Goal: Task Accomplishment & Management: Manage account settings

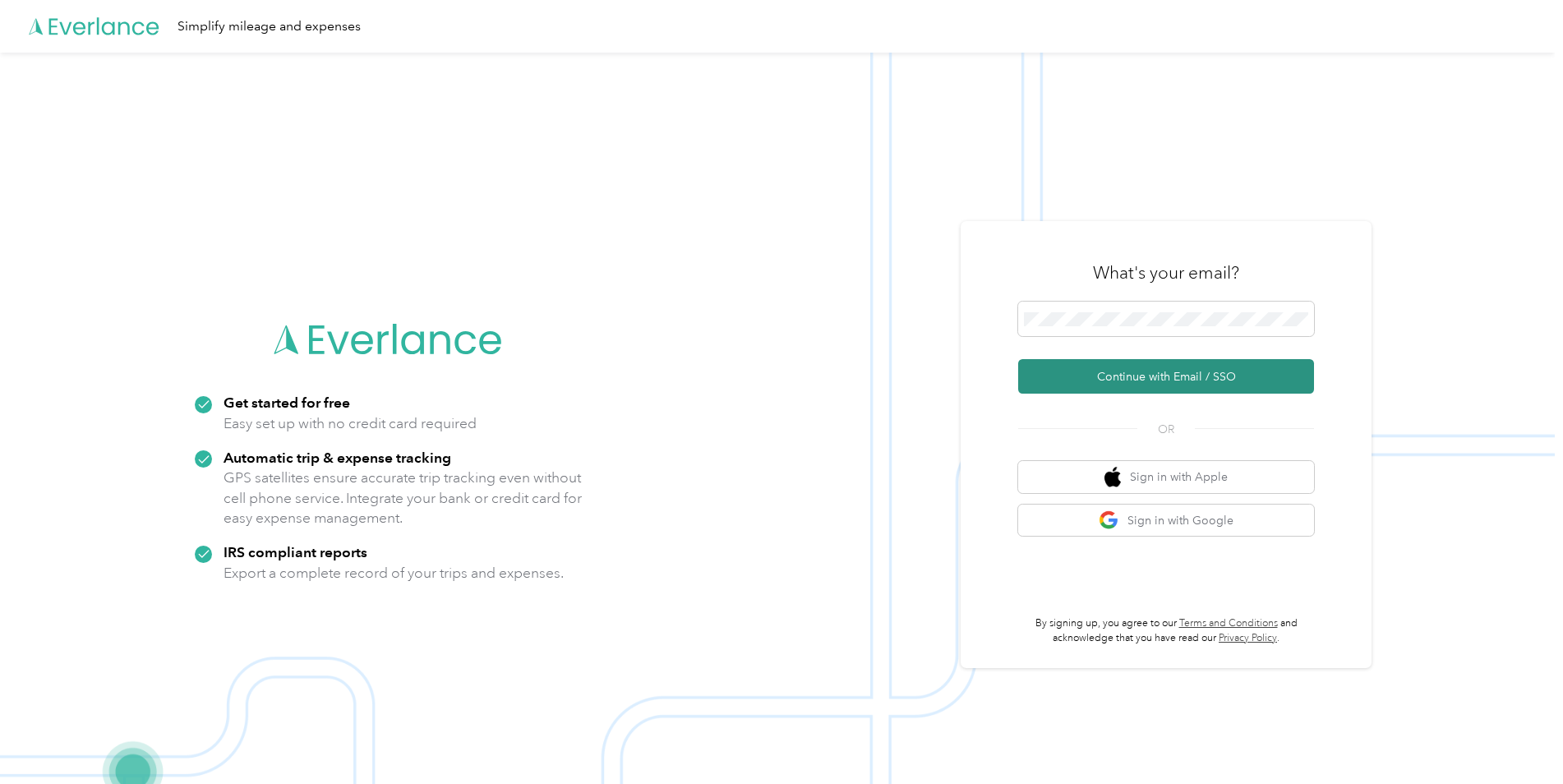
click at [1114, 377] on button "Continue with Email / SSO" at bounding box center [1166, 376] width 296 height 35
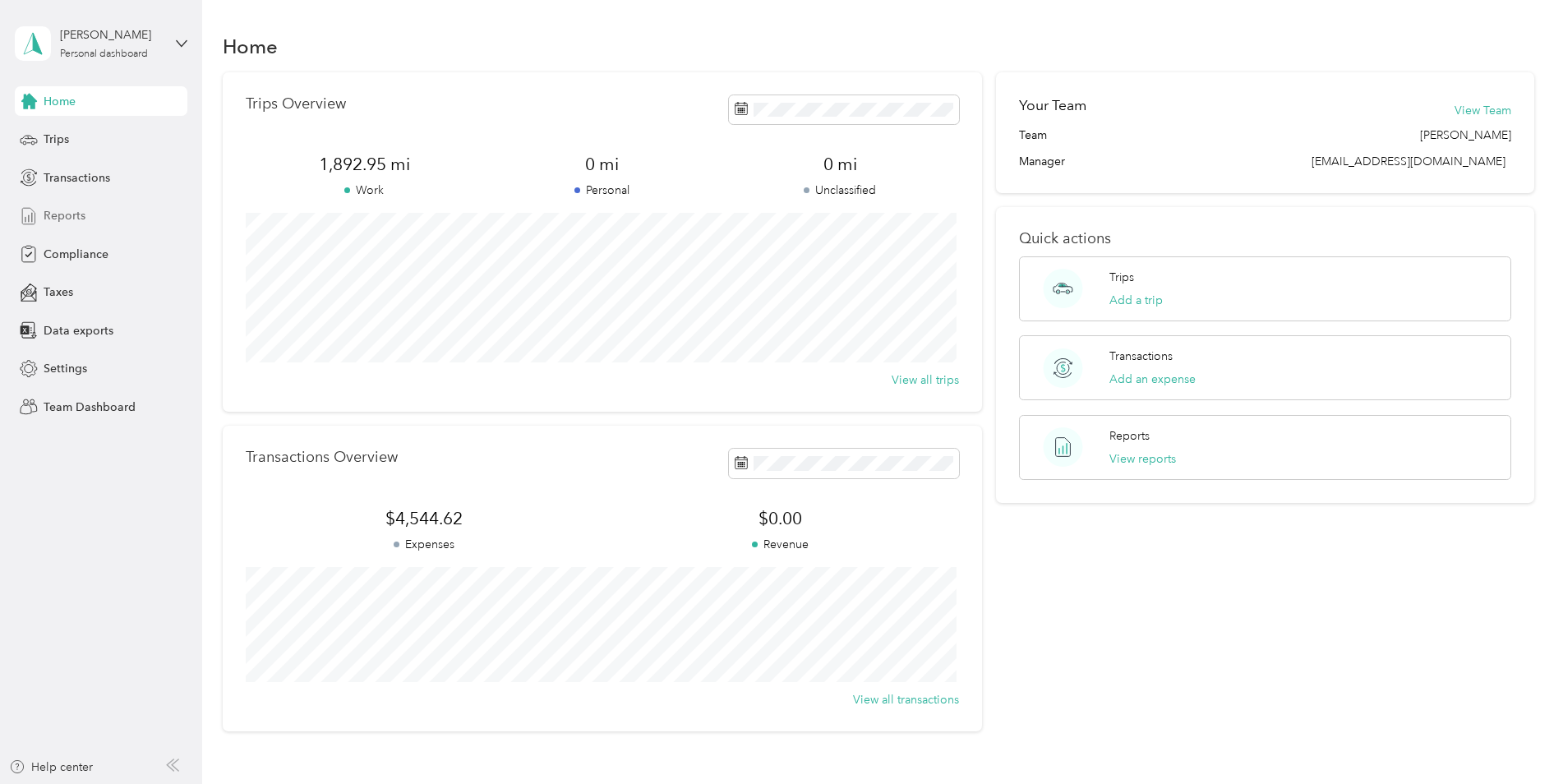
click at [69, 213] on span "Reports" at bounding box center [64, 216] width 42 height 17
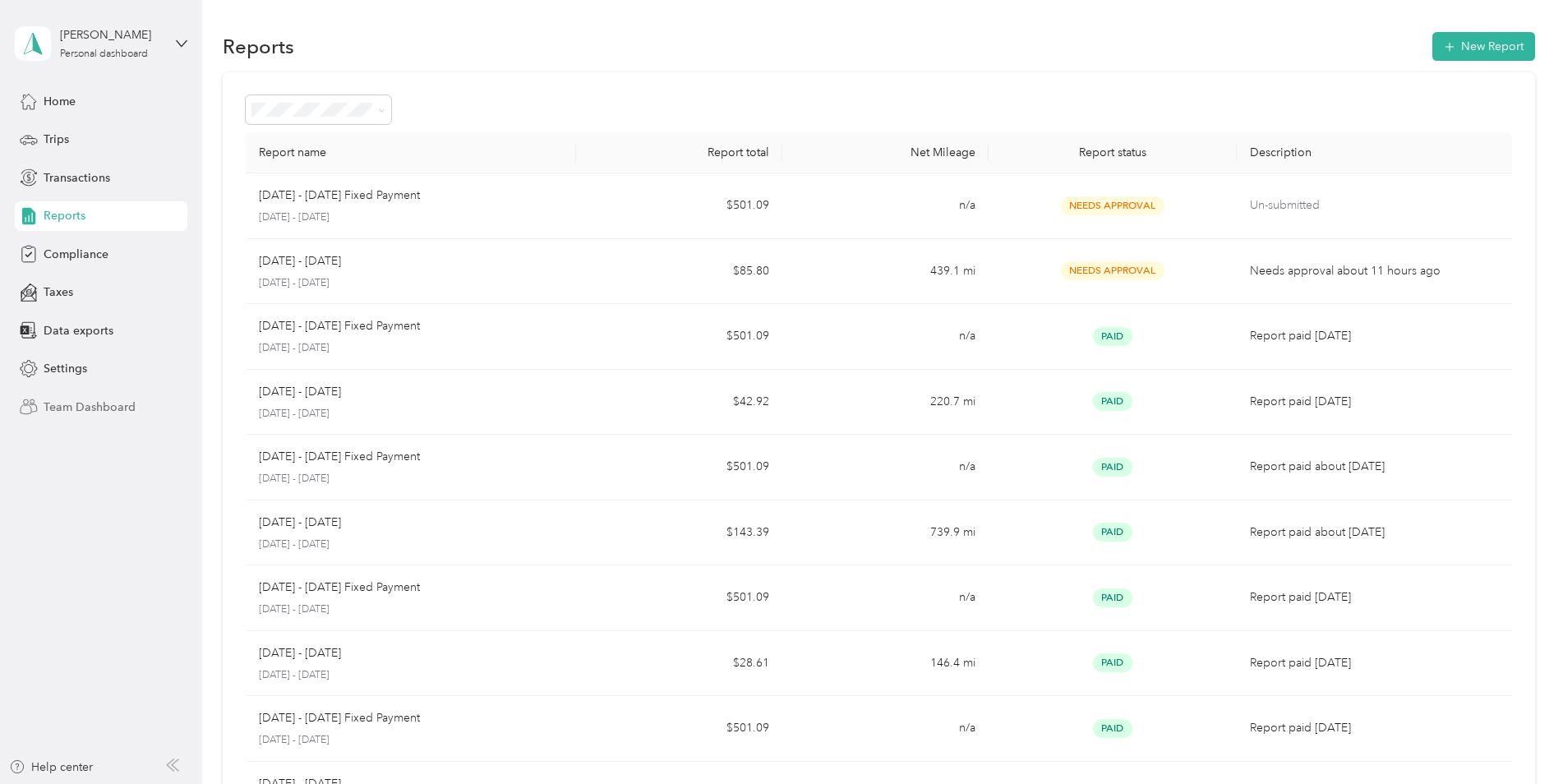
click at [75, 405] on span "Team Dashboard" at bounding box center [89, 407] width 92 height 17
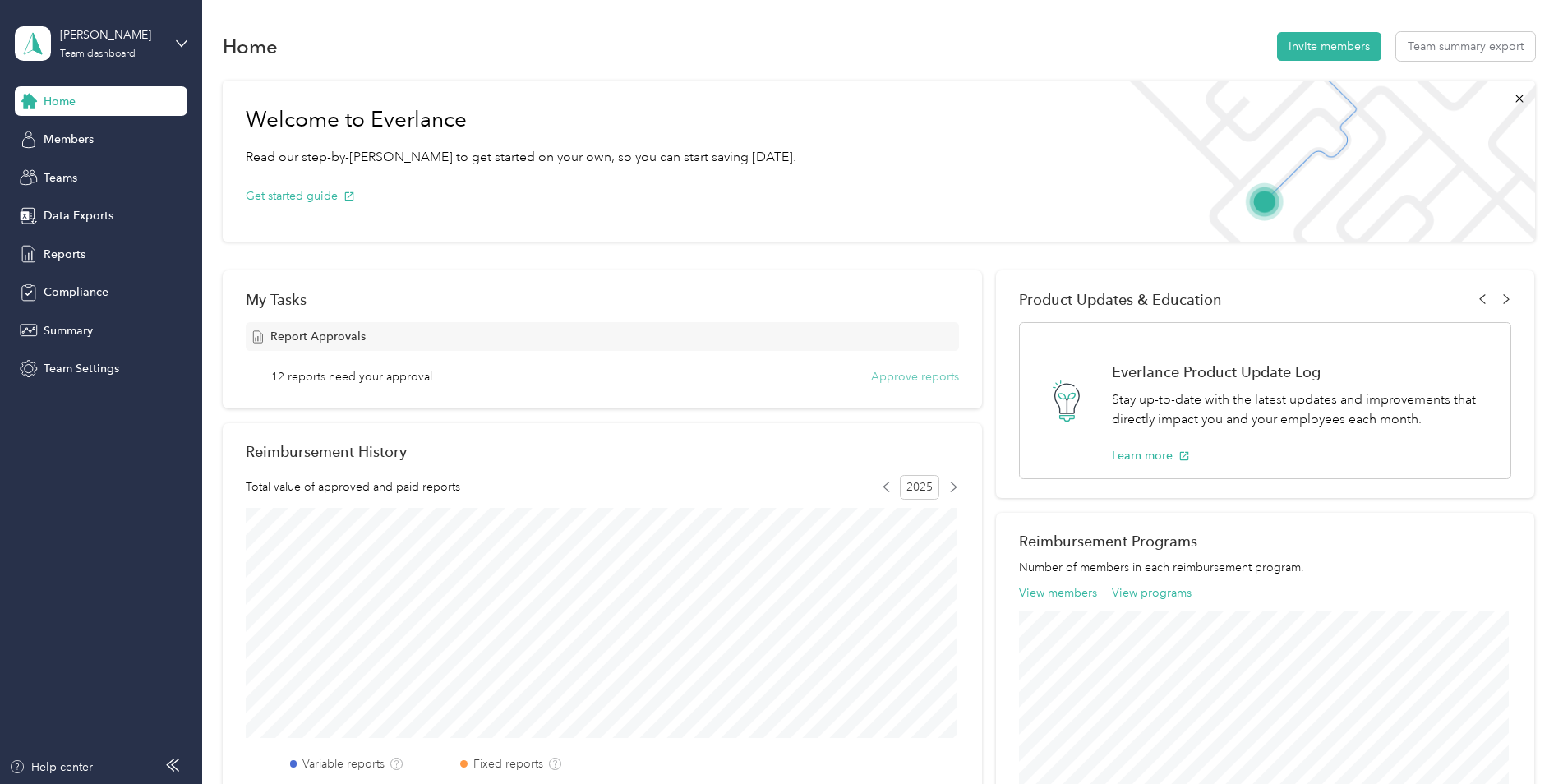
click at [911, 376] on button "Approve reports" at bounding box center [914, 376] width 88 height 17
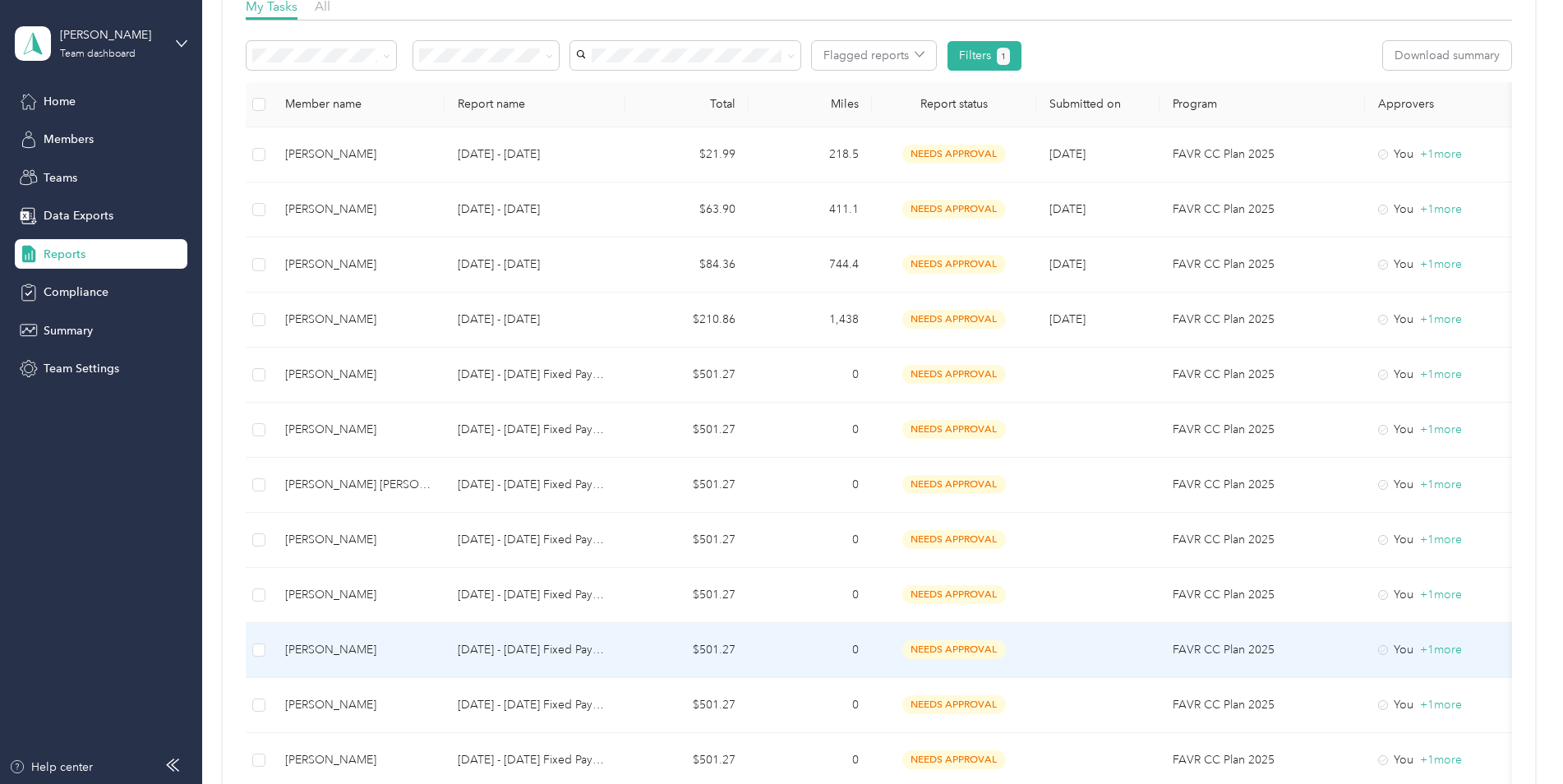
scroll to position [256, 0]
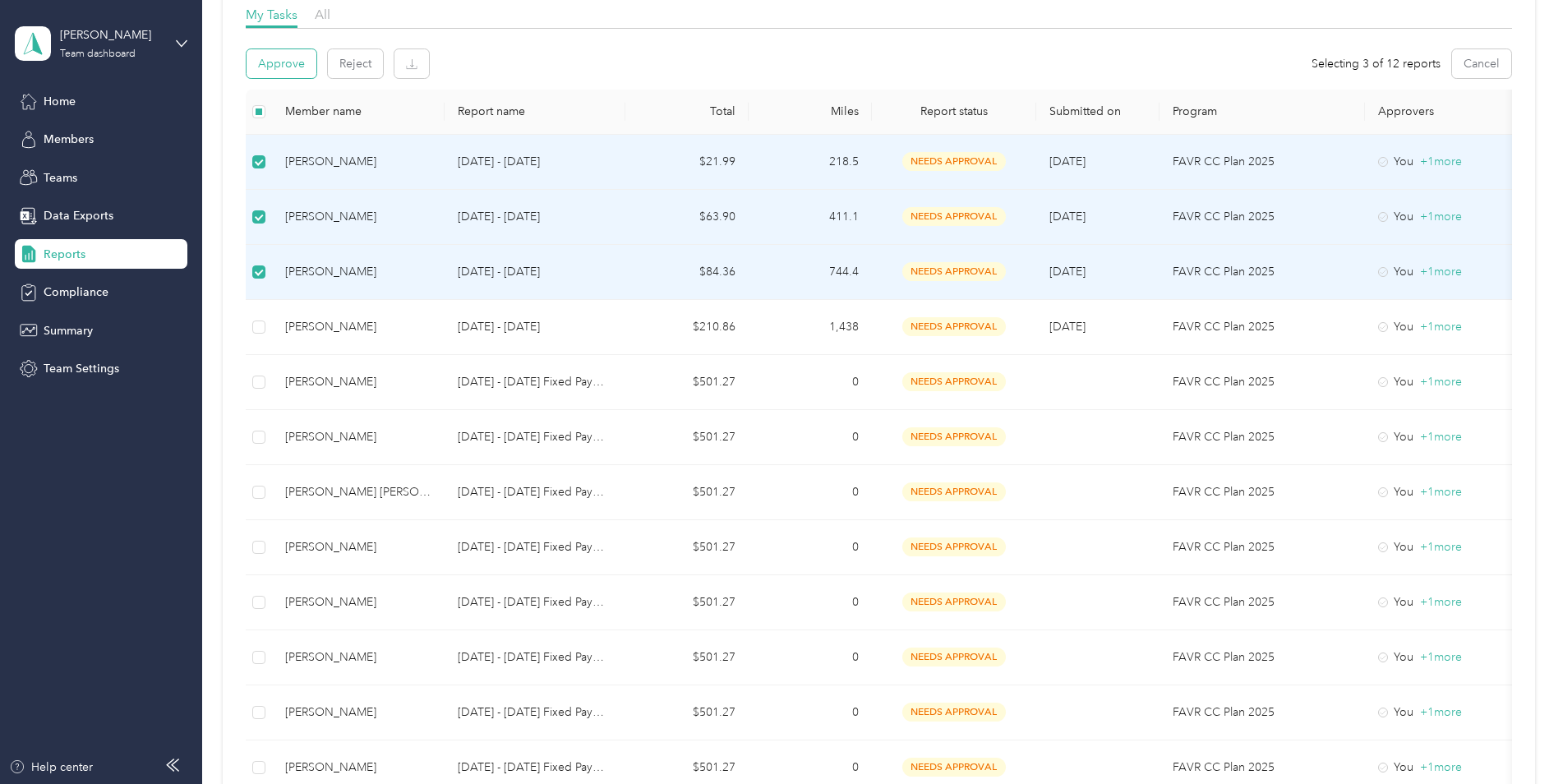
click at [295, 56] on button "Approve" at bounding box center [282, 63] width 70 height 29
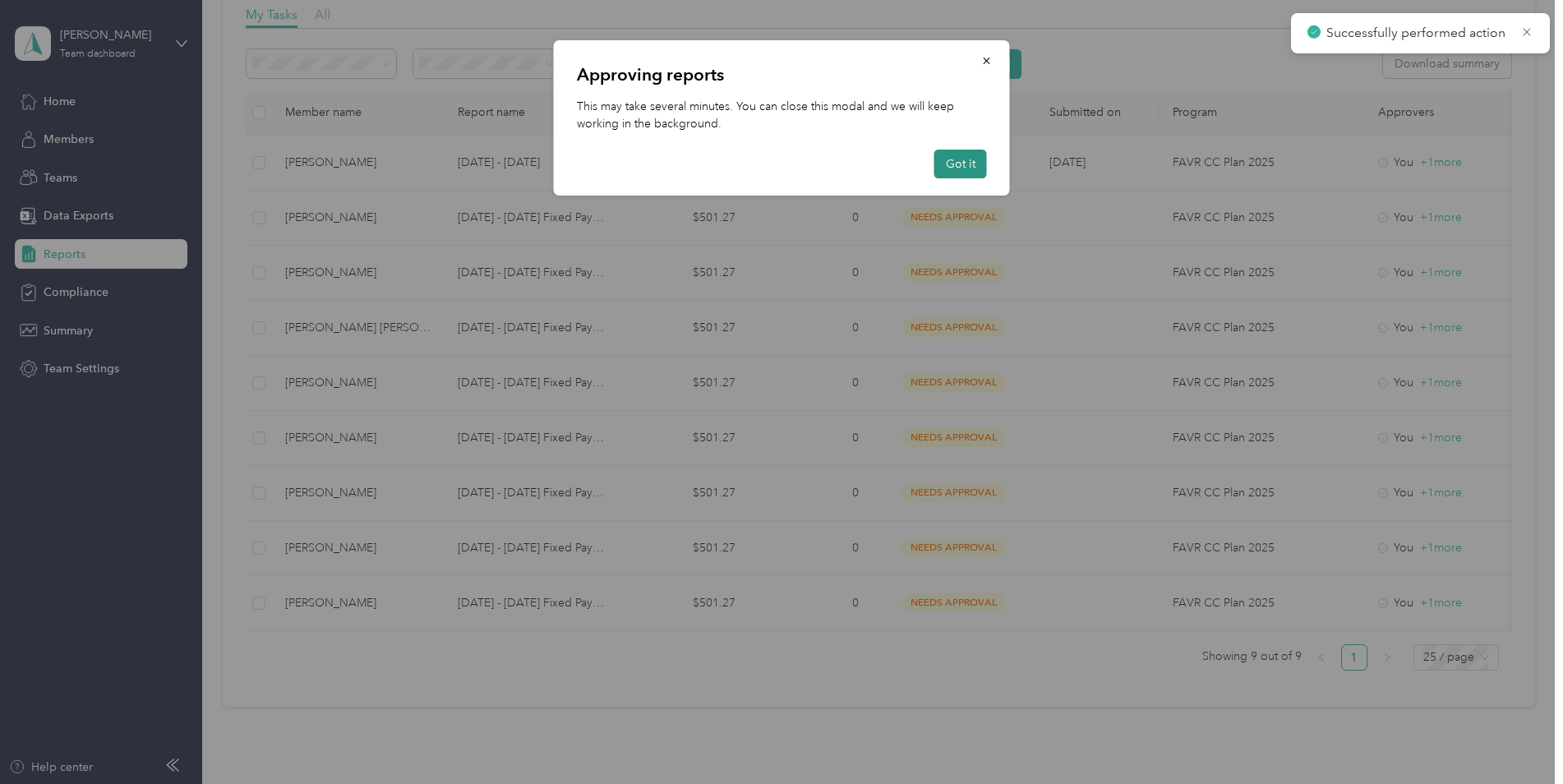
click at [959, 160] on button "Got it" at bounding box center [960, 164] width 53 height 29
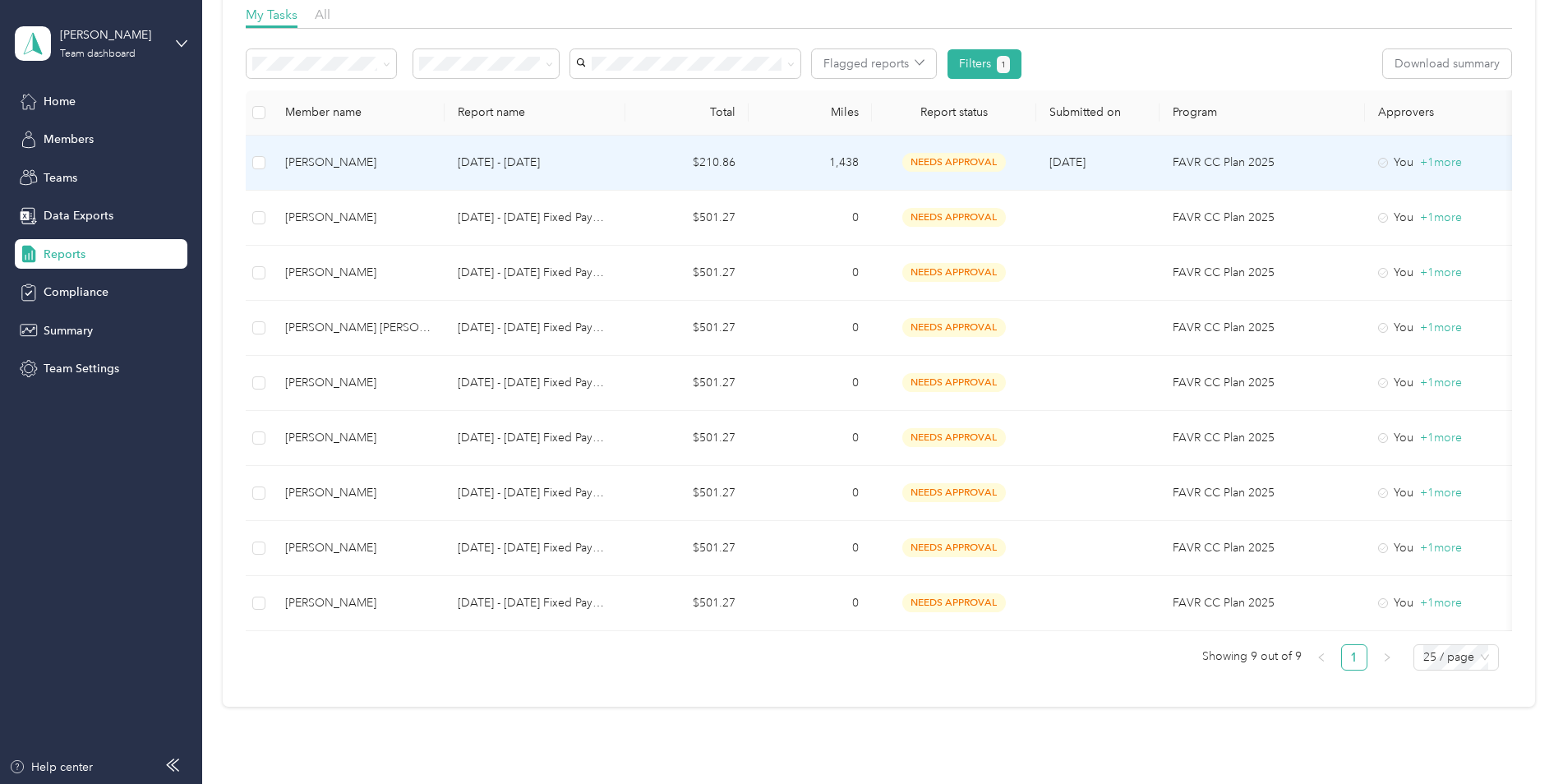
click at [520, 160] on p "[DATE] - [DATE]" at bounding box center [535, 162] width 154 height 18
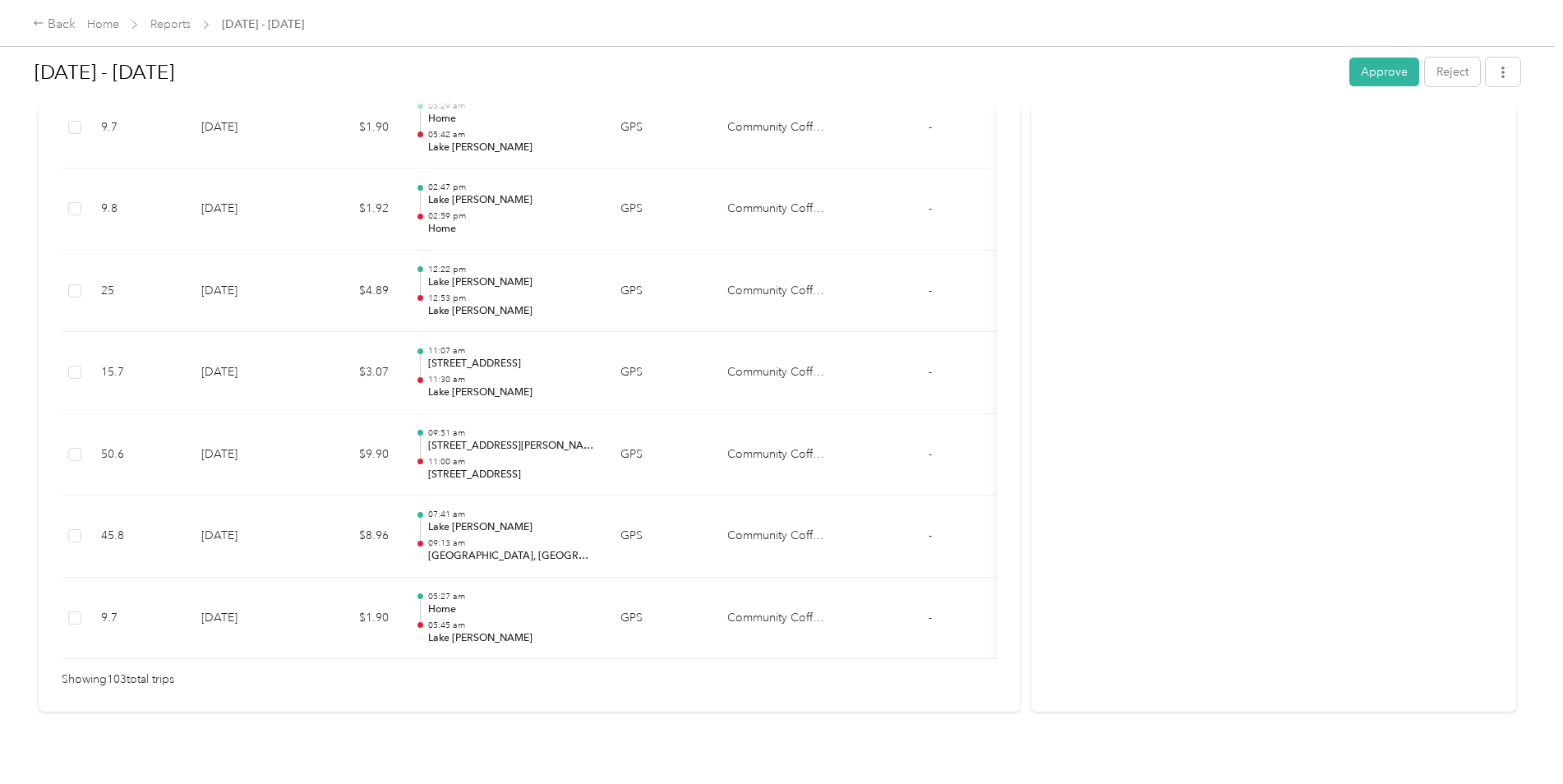
scroll to position [8408, 0]
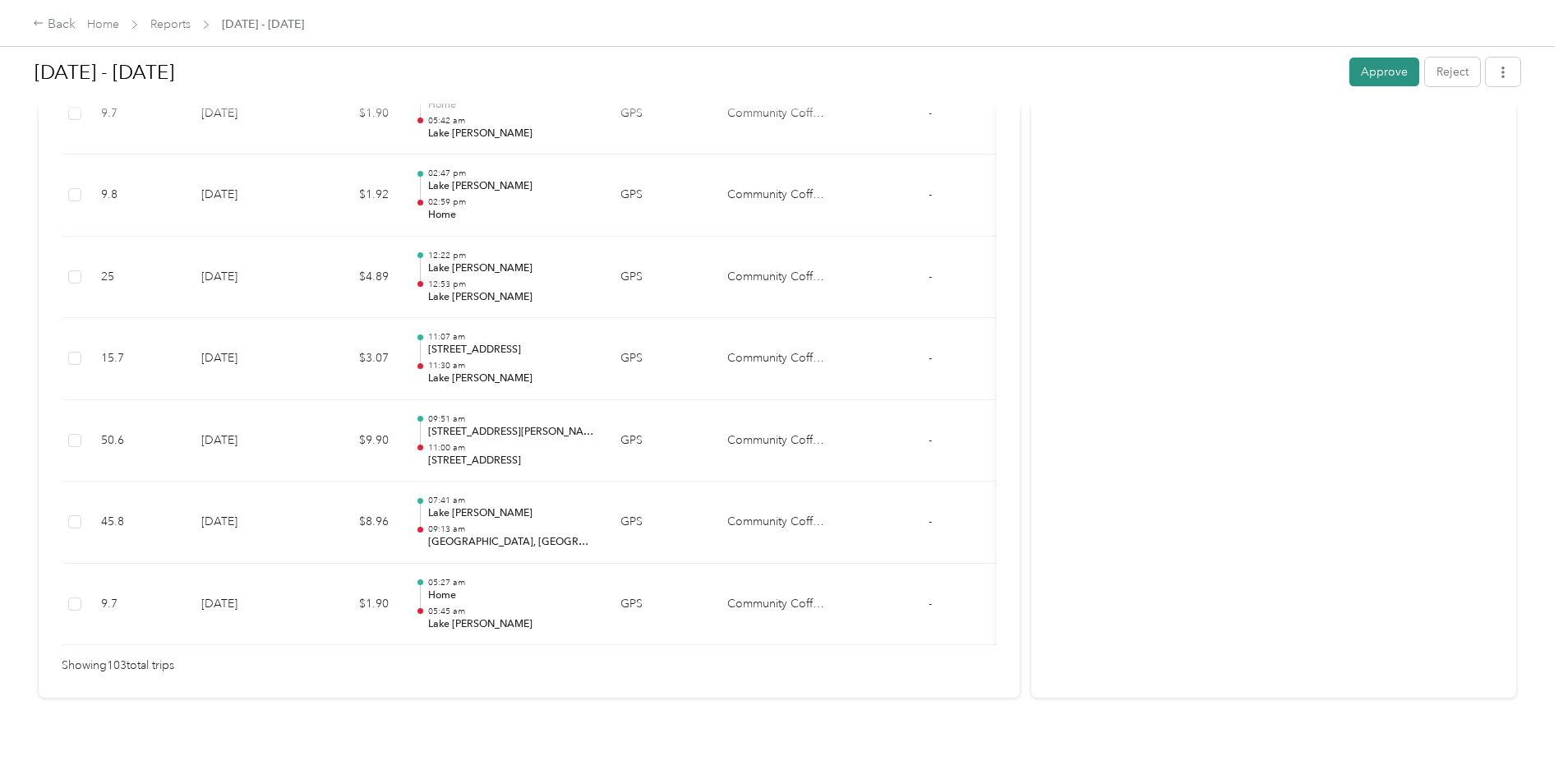
click at [1374, 68] on button "Approve" at bounding box center [1384, 72] width 70 height 29
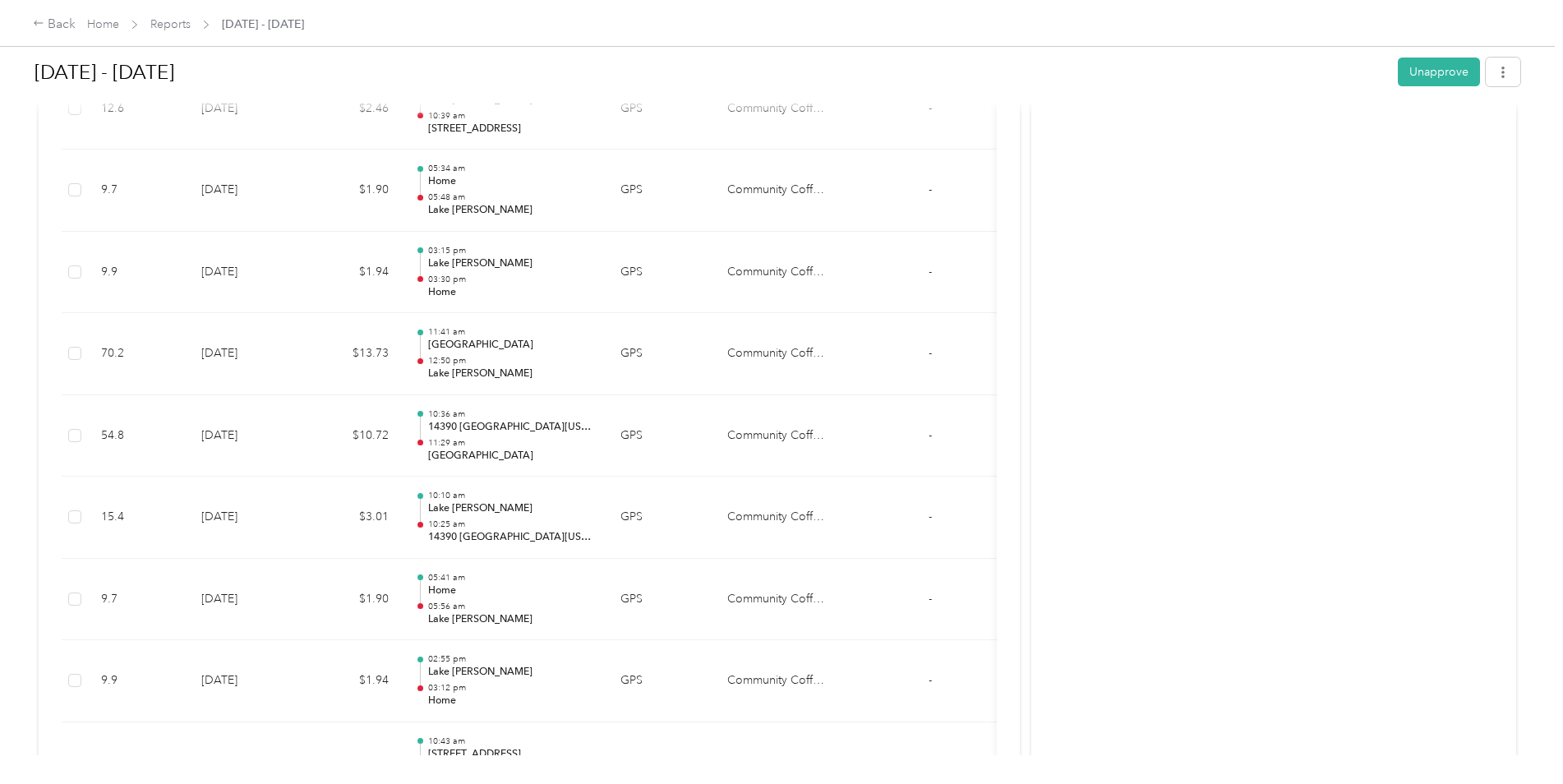
scroll to position [4055, 0]
click at [61, 24] on div "Back" at bounding box center [54, 24] width 42 height 20
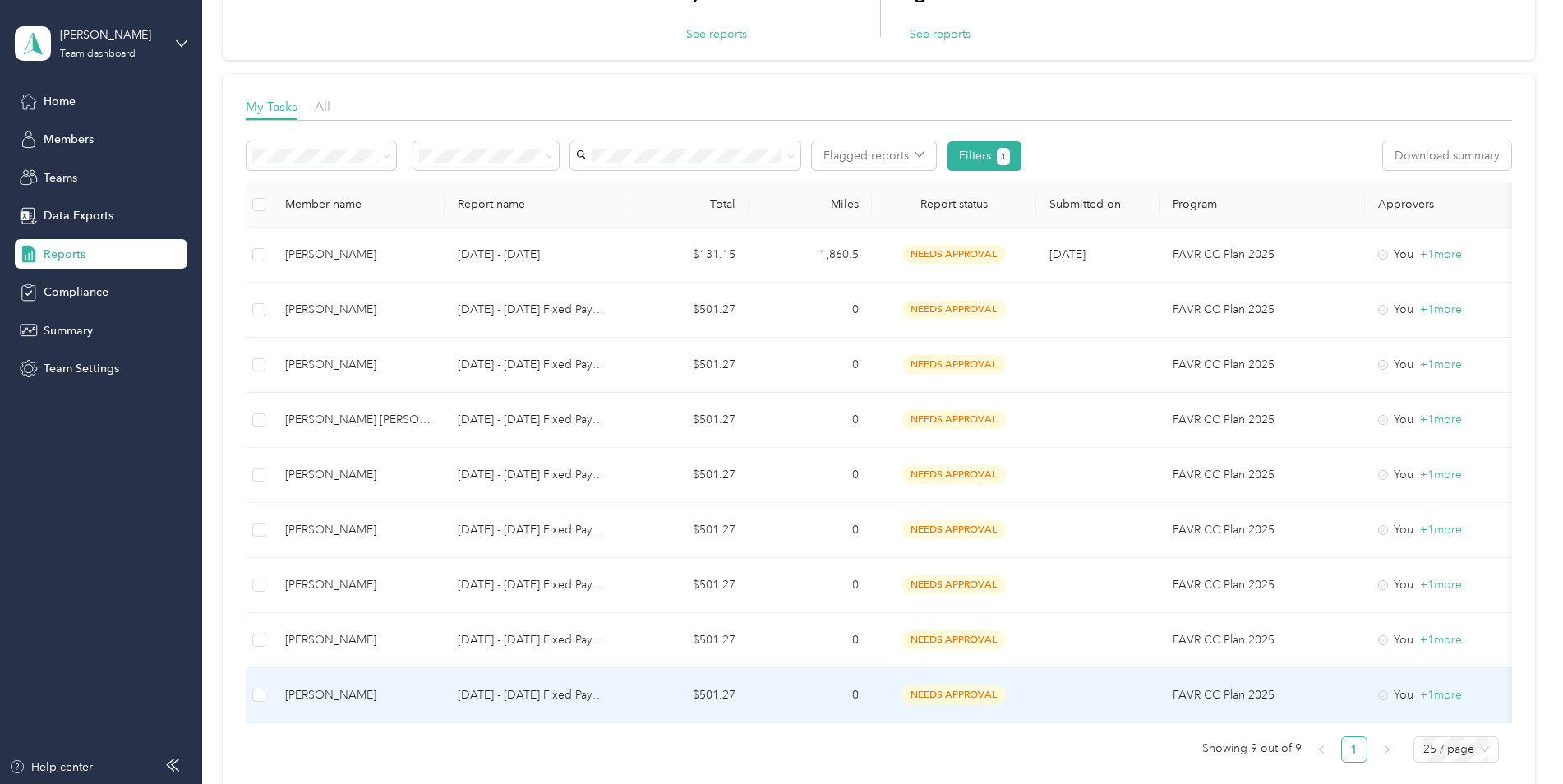
scroll to position [82, 0]
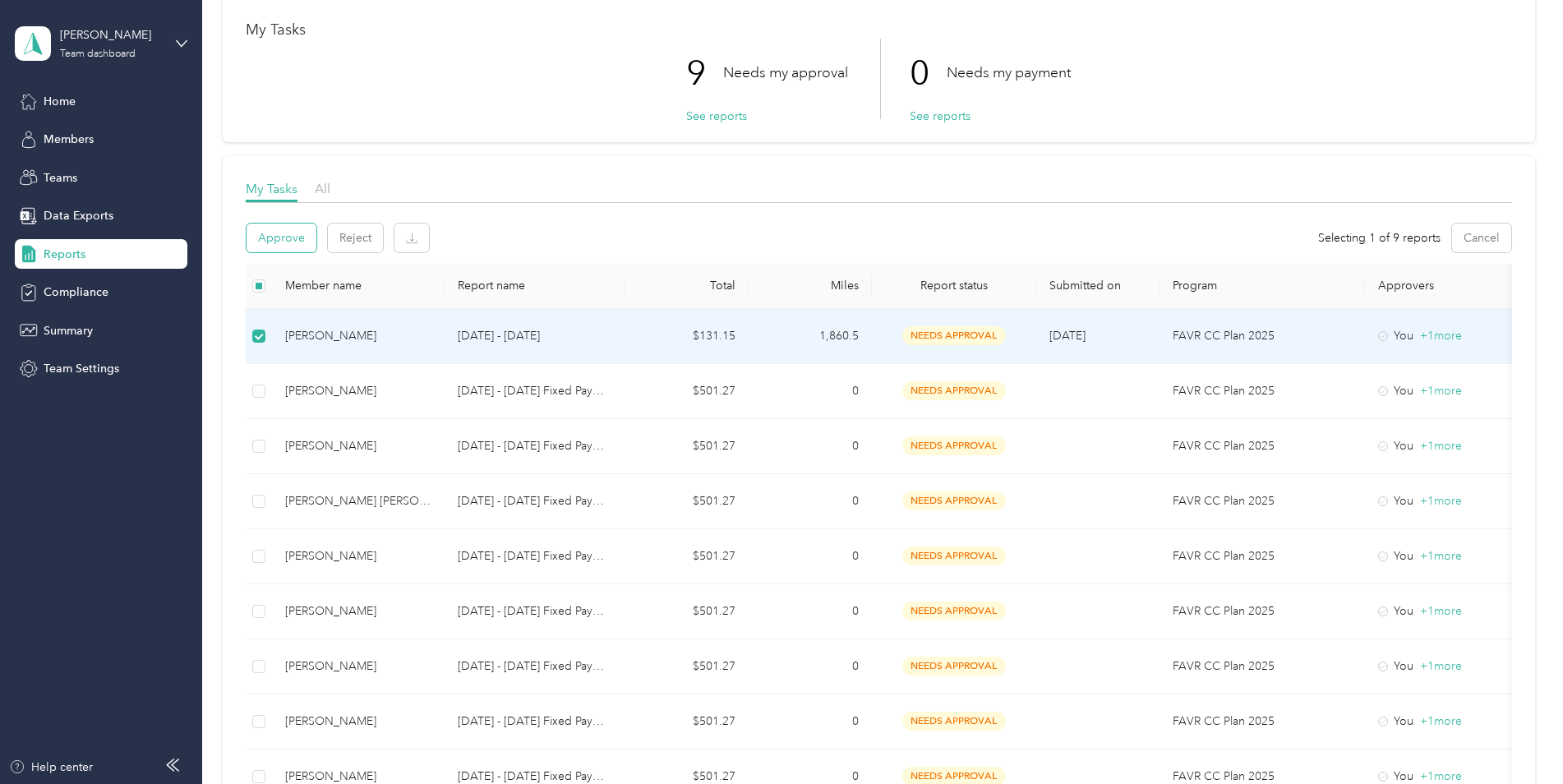
click at [292, 229] on button "Approve" at bounding box center [282, 237] width 70 height 29
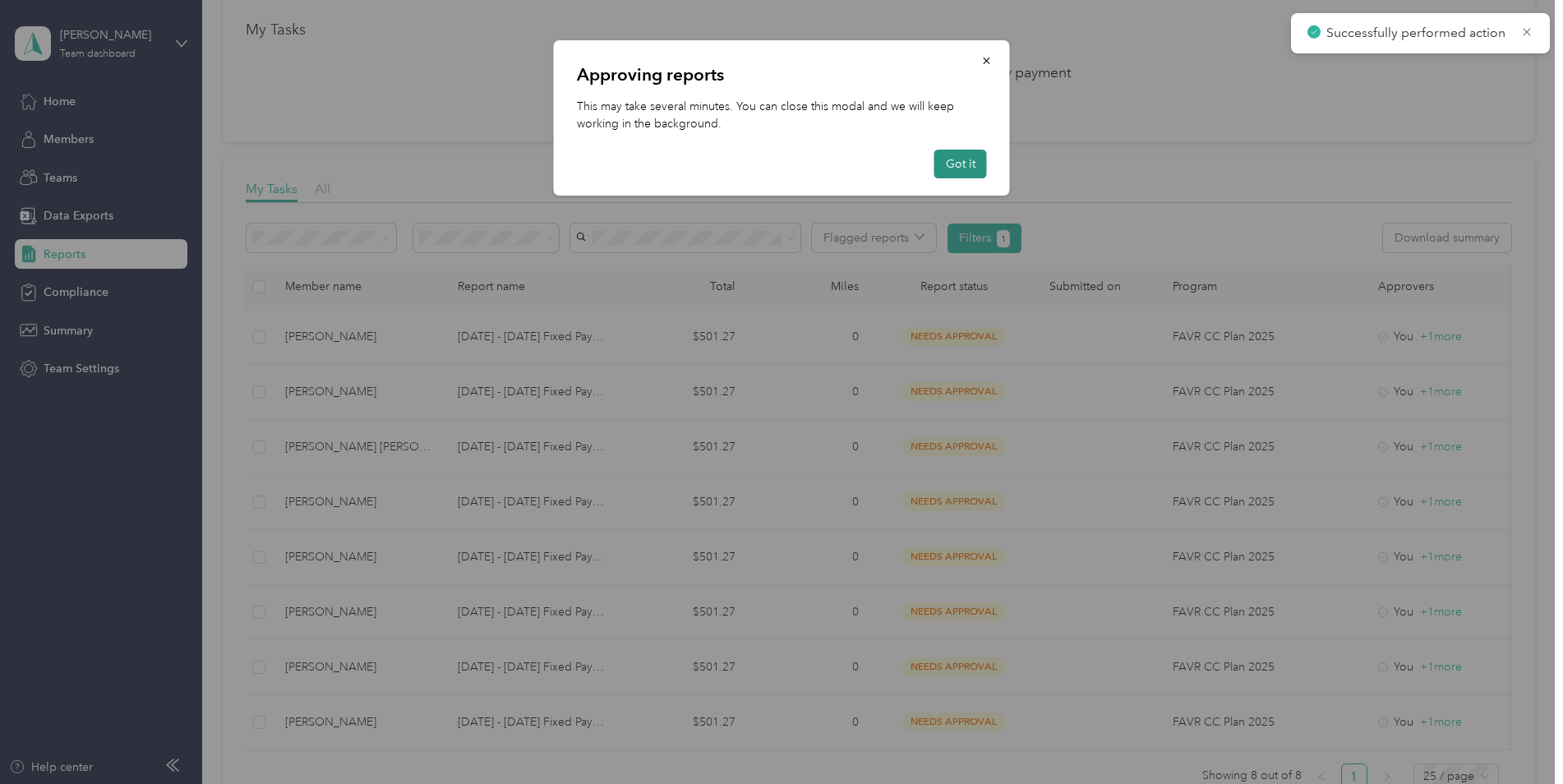
click at [943, 161] on button "Got it" at bounding box center [960, 164] width 53 height 29
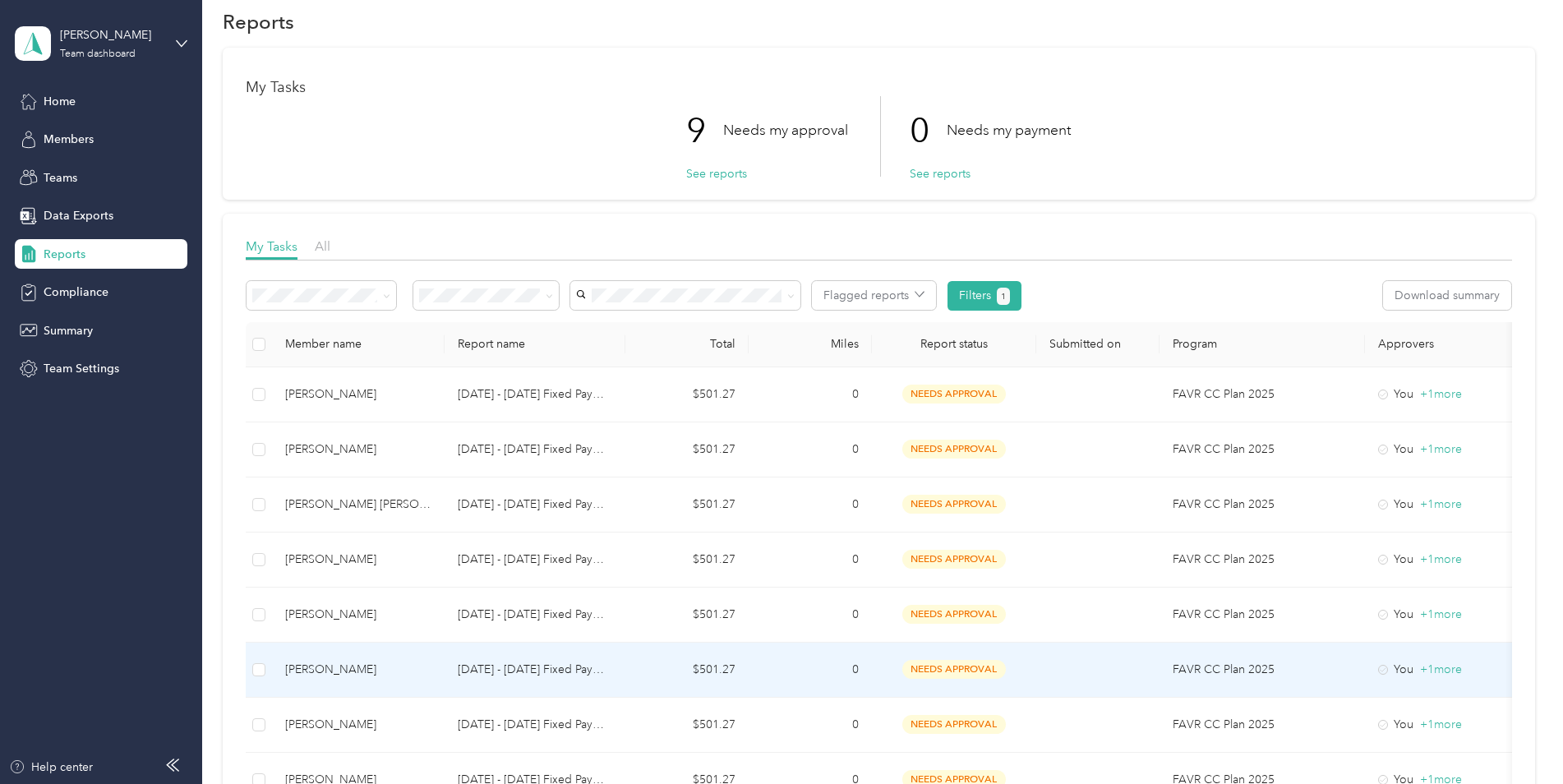
scroll to position [0, 0]
